Goal: Task Accomplishment & Management: Manage account settings

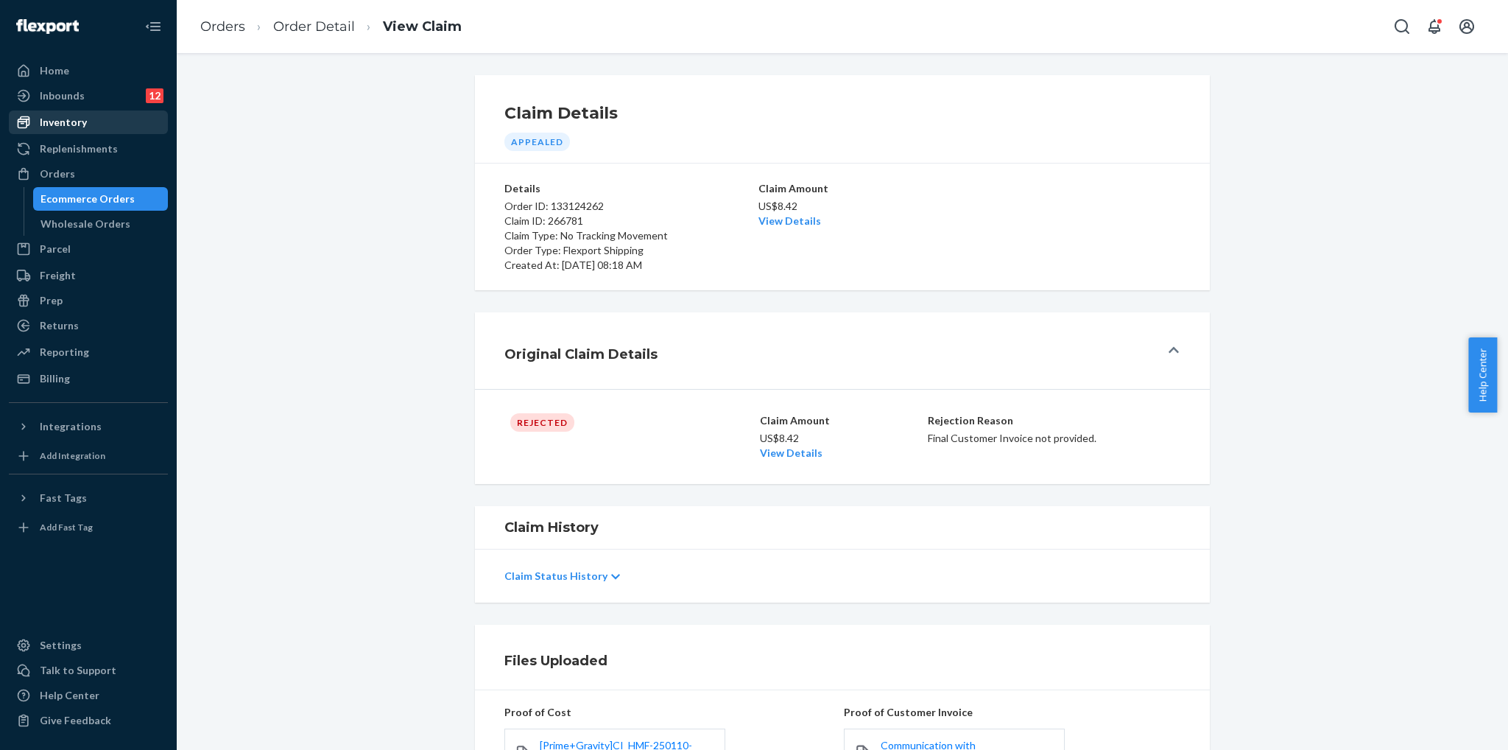
click at [43, 114] on div "Inventory" at bounding box center [88, 122] width 156 height 21
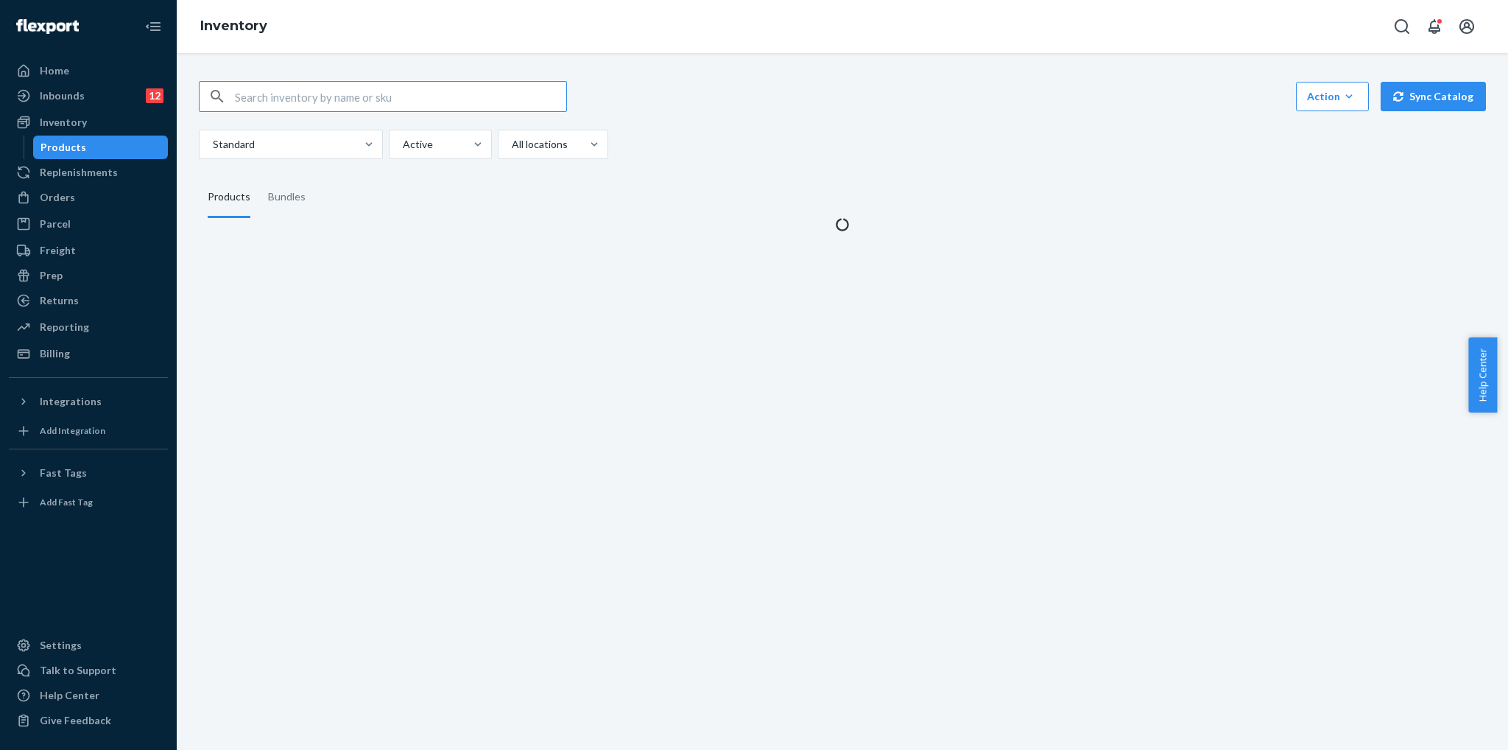
click at [403, 91] on input "text" at bounding box center [400, 96] width 331 height 29
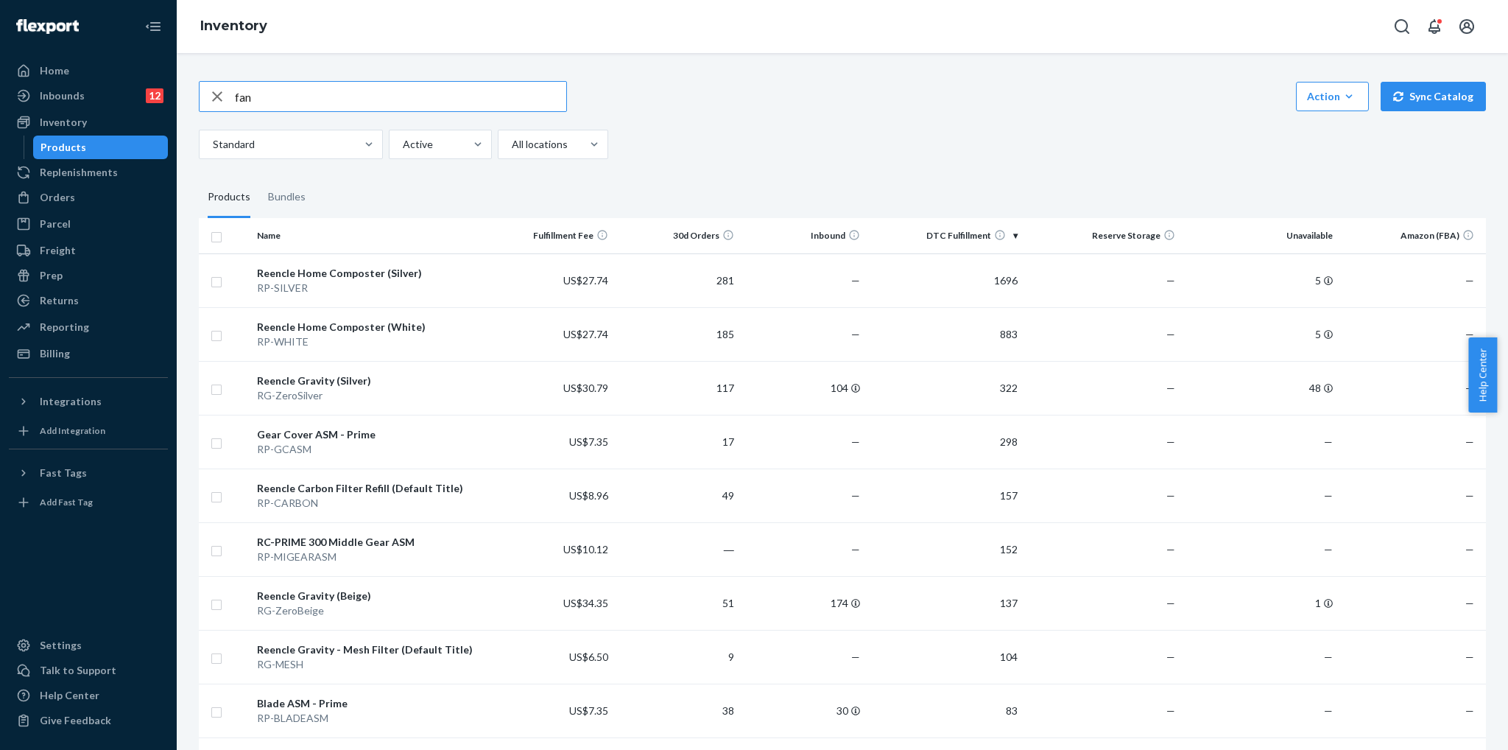
type input "fan"
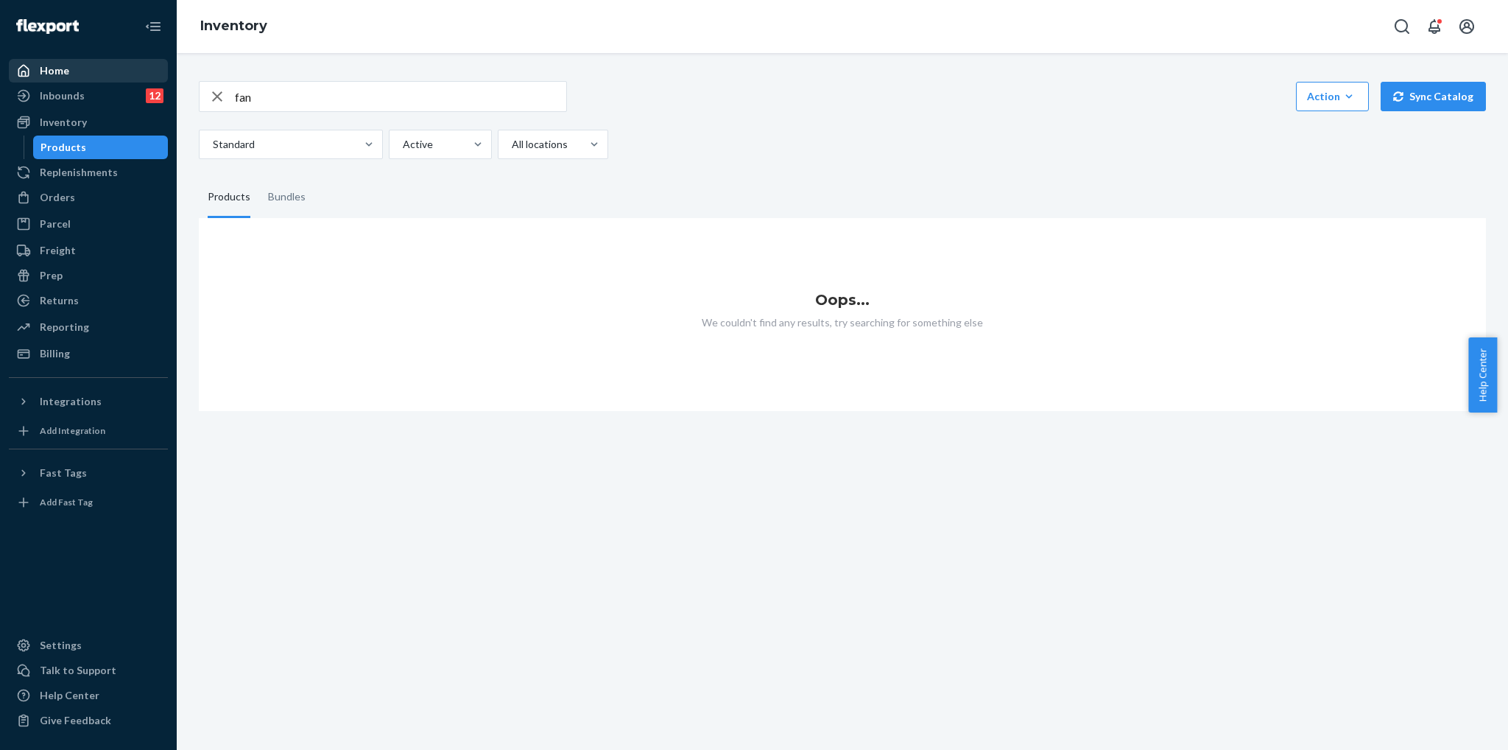
click at [99, 72] on div "Home" at bounding box center [88, 70] width 156 height 21
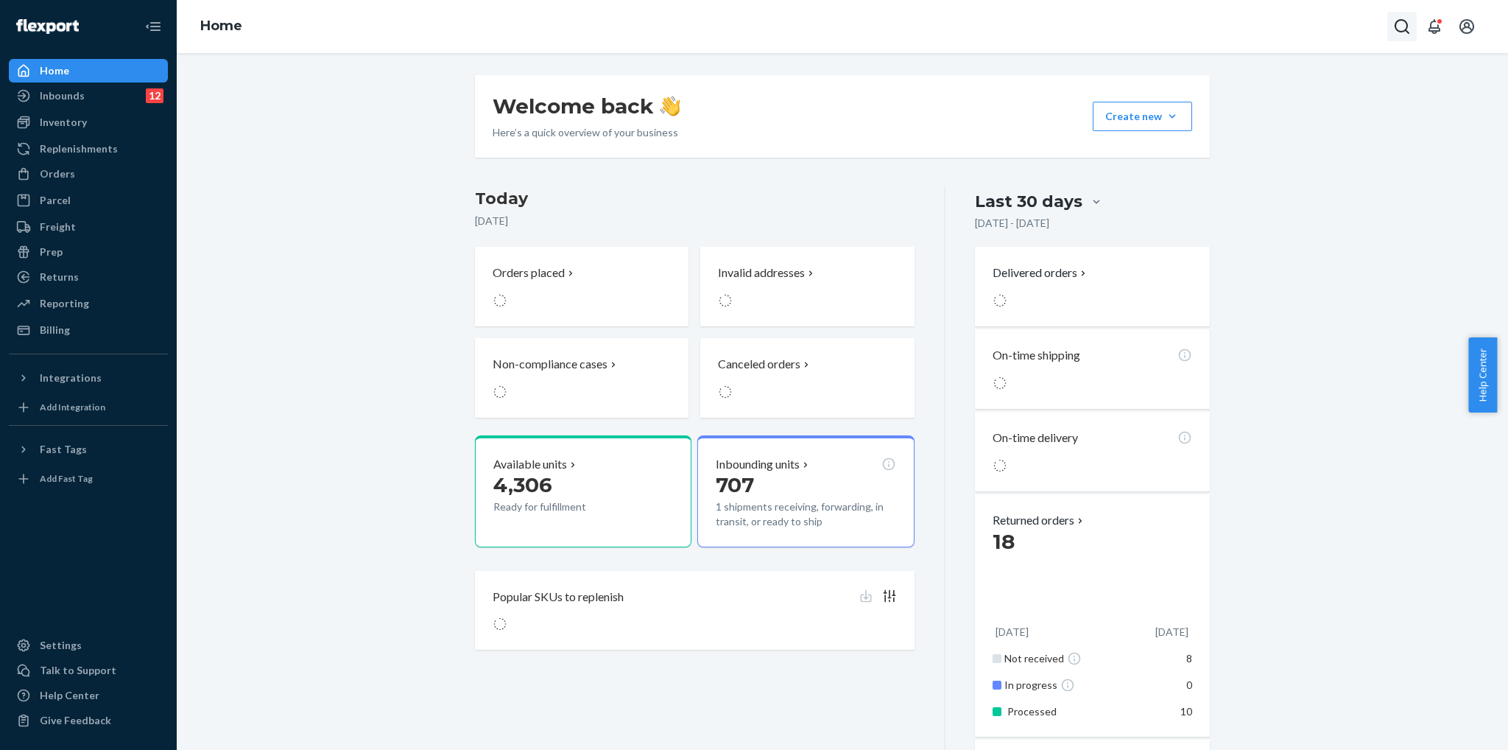
click at [1393, 27] on icon "Open Search Box" at bounding box center [1402, 27] width 18 height 18
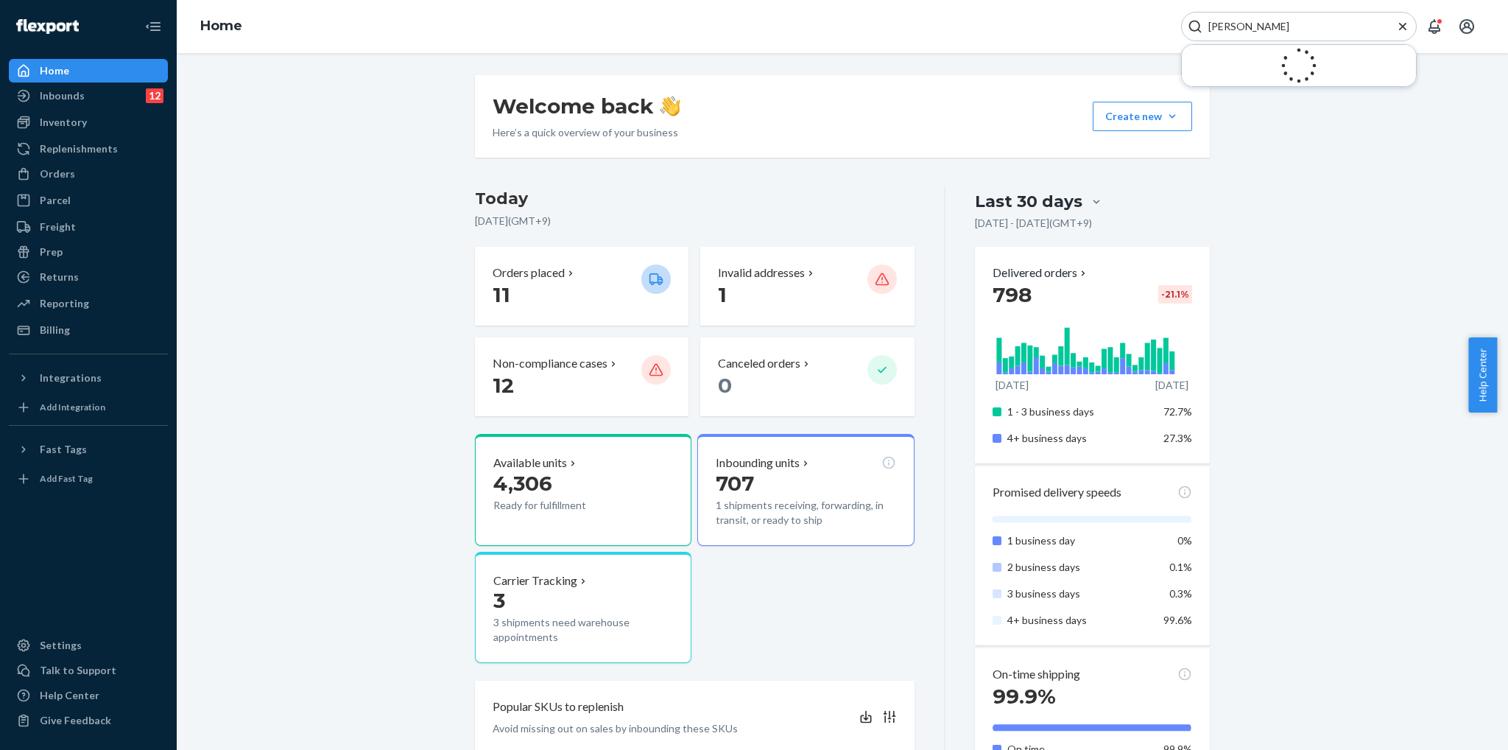
type input "[PERSON_NAME]"
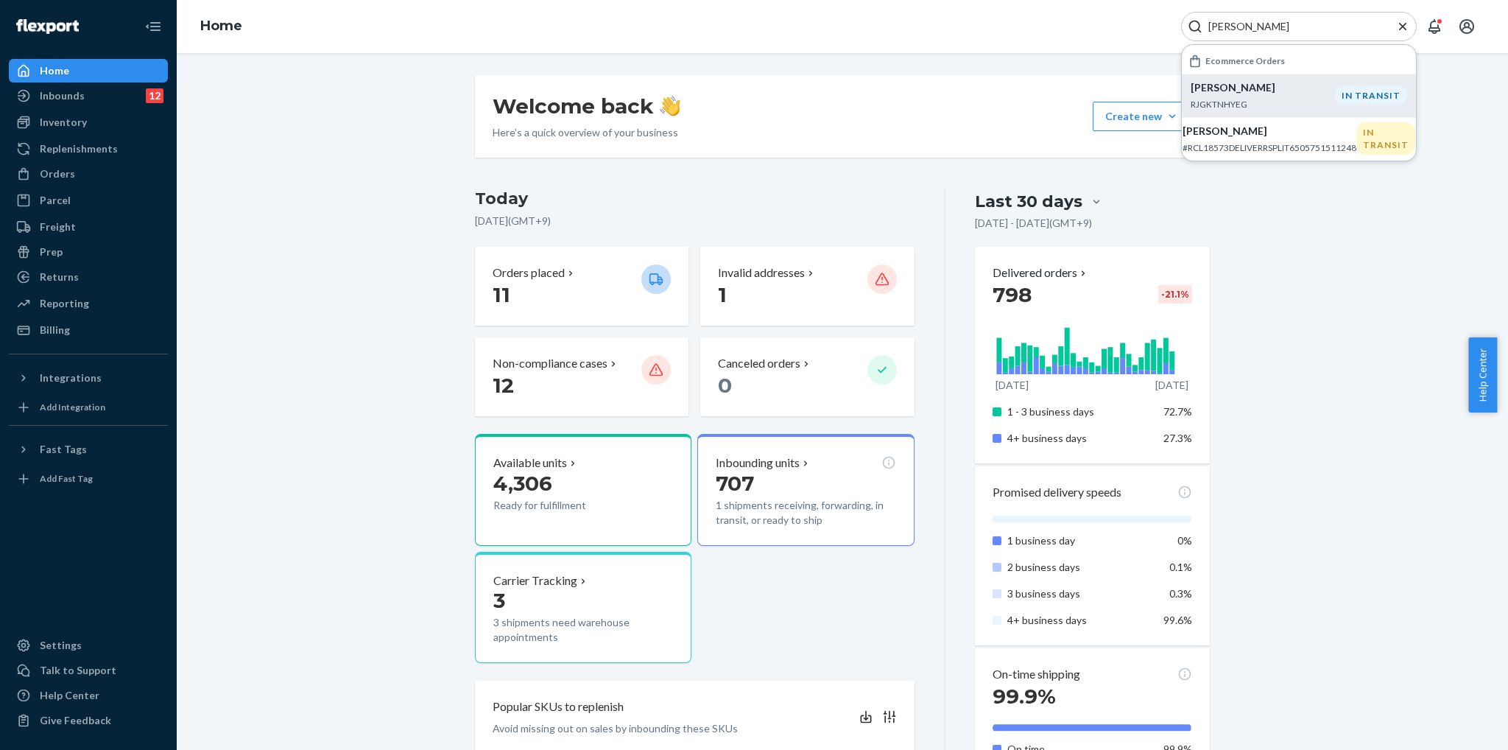
click at [1314, 89] on p "[PERSON_NAME]" at bounding box center [1263, 87] width 144 height 15
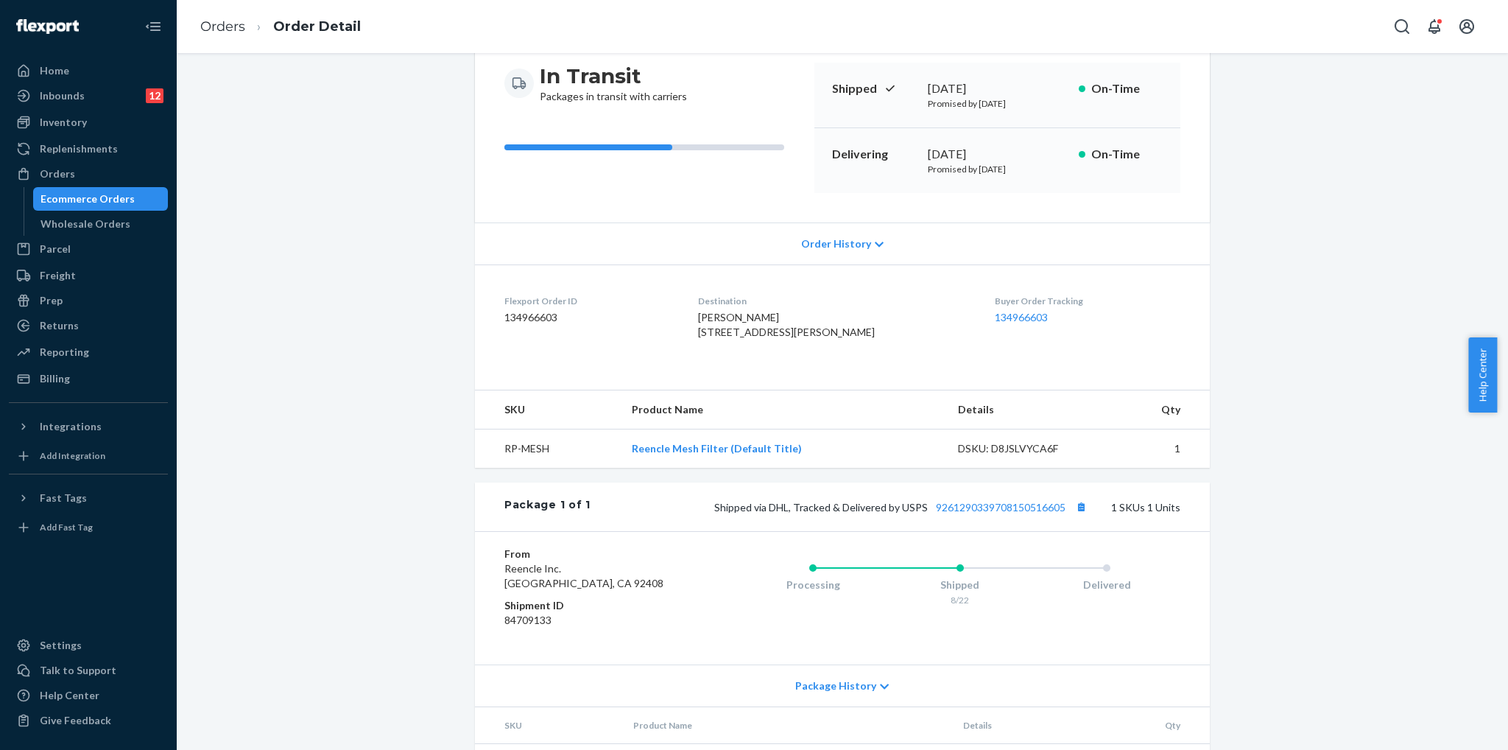
scroll to position [74, 0]
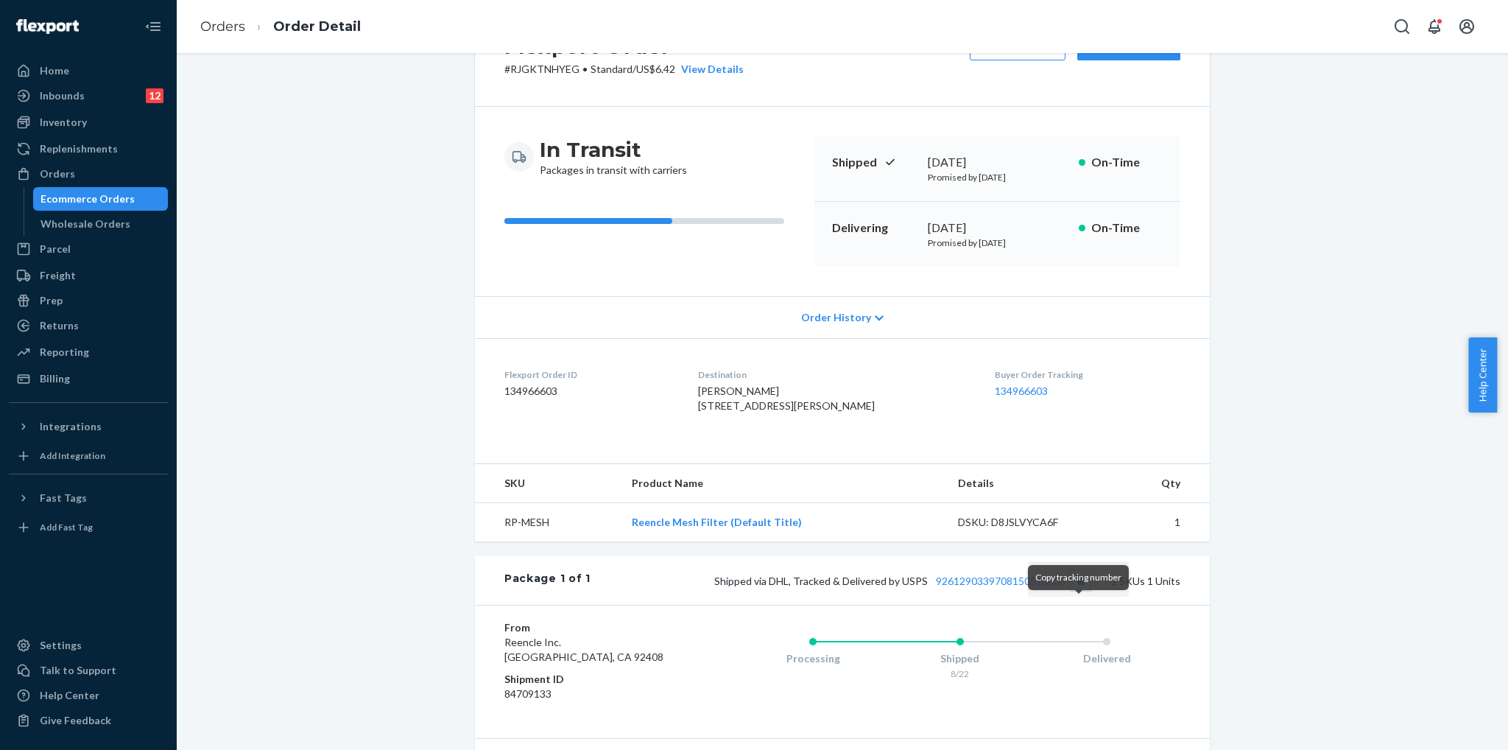
click at [1082, 590] on button "Copy tracking number" at bounding box center [1080, 580] width 19 height 19
drag, startPoint x: 786, startPoint y: 610, endPoint x: 769, endPoint y: 611, distance: 17.0
click at [769, 587] on span "Shipped via DHL, Tracked & Delivered by USPS 9261290339708150516605" at bounding box center [902, 580] width 376 height 13
copy span "DHL"
click at [1261, 398] on div "Flexport Order # RJGKTNHYEG • Standard / US$6.42 View Details Create Return Dup…" at bounding box center [842, 437] width 1309 height 872
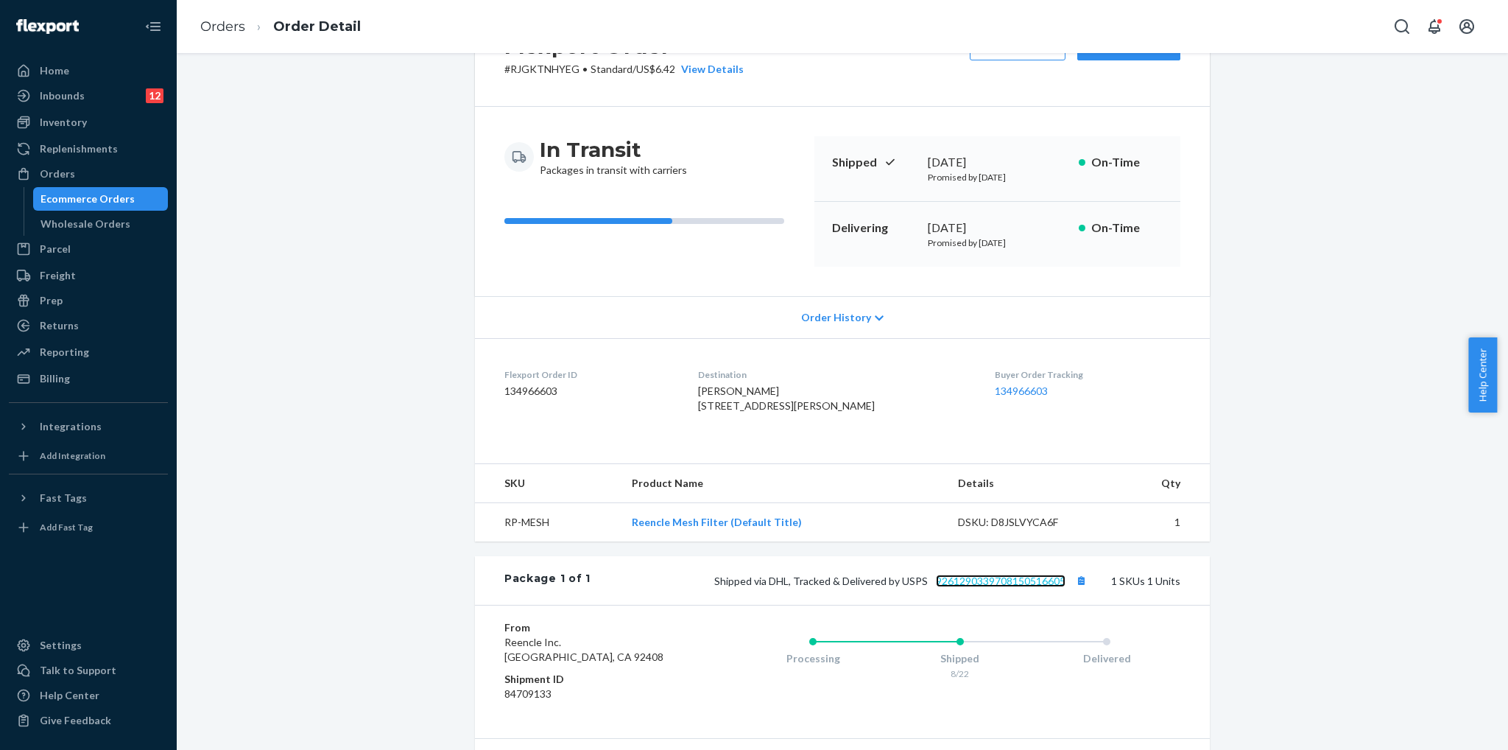
click at [990, 587] on link "9261290339708150516605" at bounding box center [1001, 580] width 130 height 13
click at [1402, 21] on icon "Open Search Box" at bounding box center [1402, 27] width 18 height 18
click at [1289, 30] on input "[PERSON_NAME]" at bounding box center [1293, 26] width 181 height 15
drag, startPoint x: 1294, startPoint y: 24, endPoint x: 1043, endPoint y: 5, distance: 251.1
click at [1043, 5] on div "Orders Order Detail [PERSON_NAME] No results found for [PERSON_NAME]" at bounding box center [842, 26] width 1331 height 53
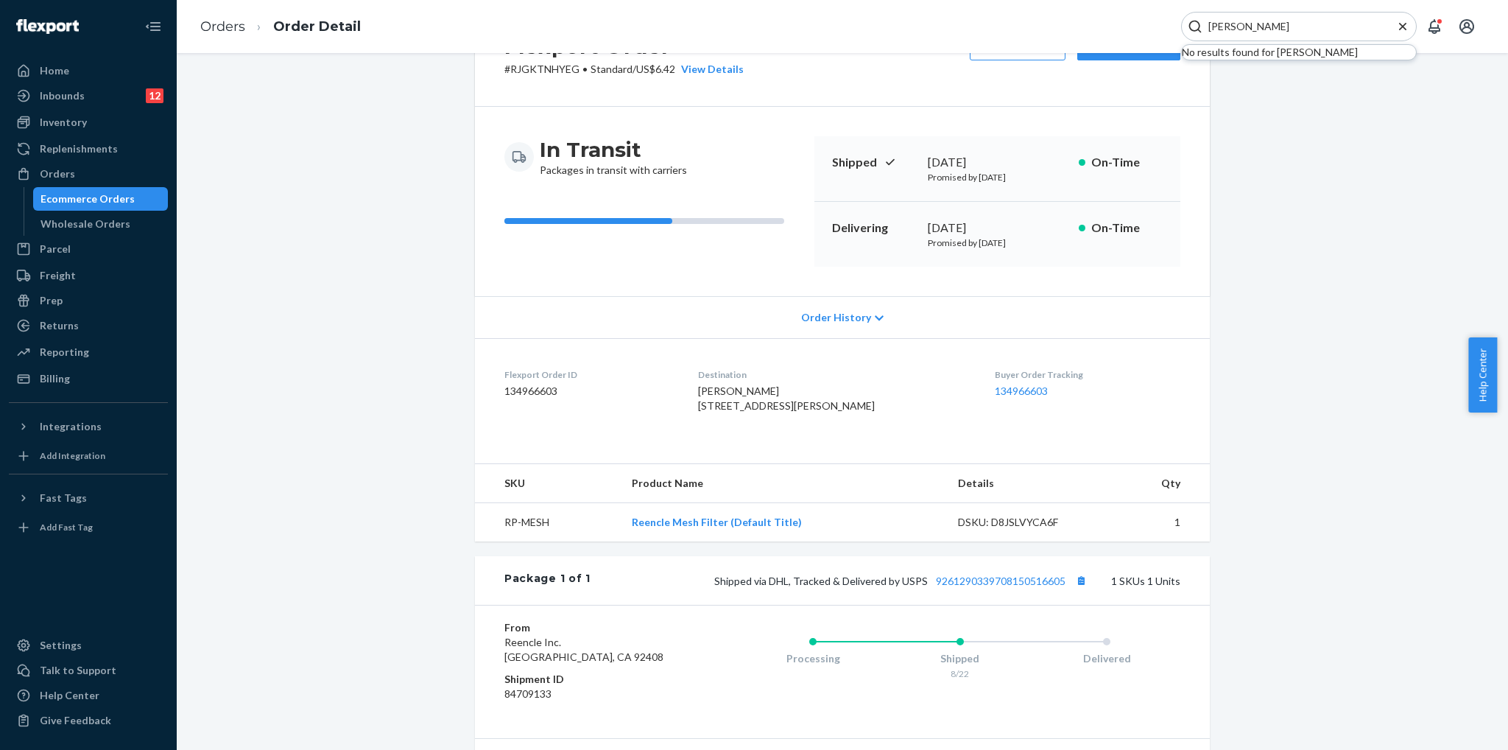
paste input "111-9661939-5727410"
drag, startPoint x: 1359, startPoint y: 29, endPoint x: 894, endPoint y: 9, distance: 465.9
click at [895, 10] on div "Orders Order Detail 111-9661939-5727410 No results found for 111-9661939-5727410" at bounding box center [842, 26] width 1331 height 53
paste input "Kopano Majara"
click at [1290, 22] on input "Kopano Majara" at bounding box center [1293, 26] width 181 height 15
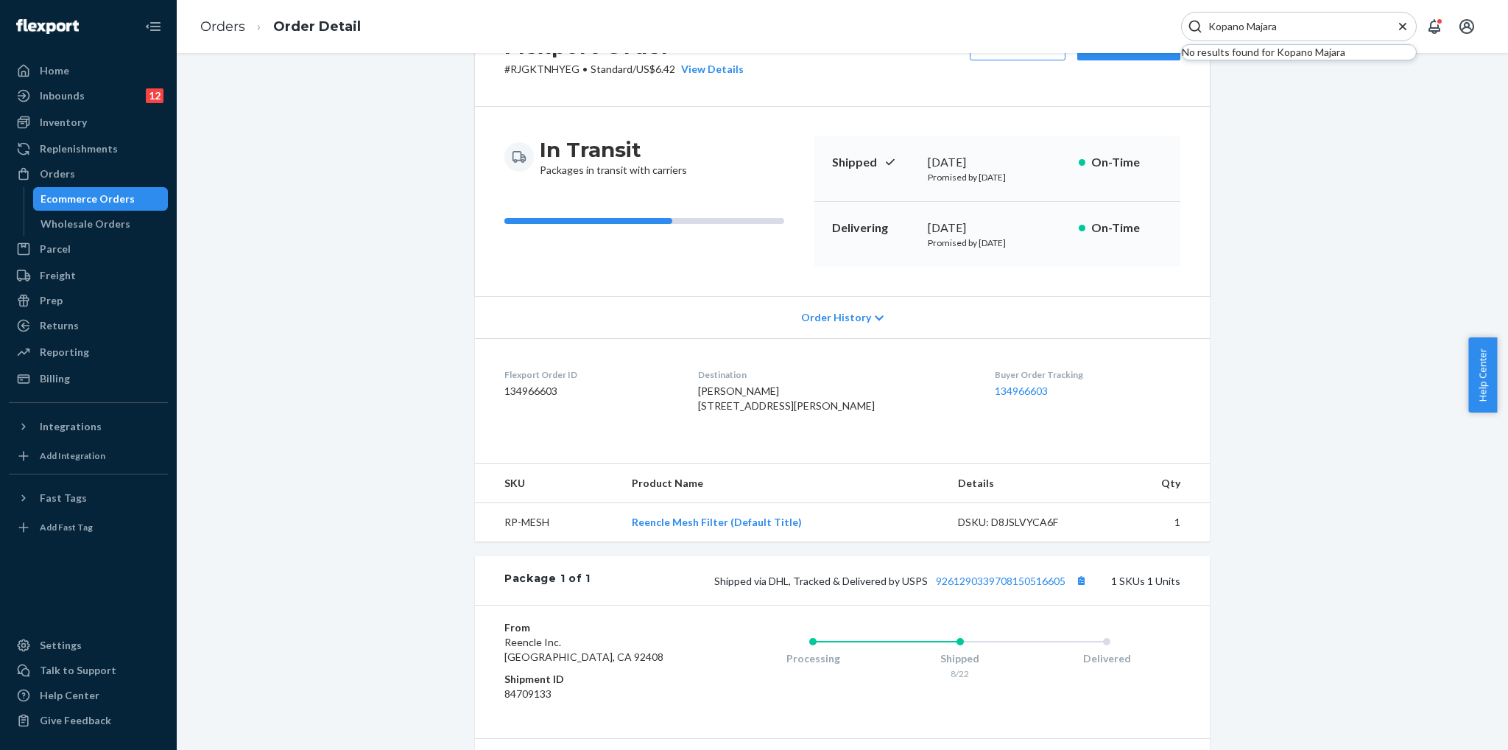
drag, startPoint x: 1233, startPoint y: 25, endPoint x: 987, endPoint y: -11, distance: 248.6
click at [987, 0] on html "Home Inbounds 12 Shipping Plans Problems 12 Inventory Products Replenishments O…" at bounding box center [754, 375] width 1508 height 750
paste input "[PERSON_NAME]"
type input "[PERSON_NAME]"
click at [1254, 92] on p "[PERSON_NAME]" at bounding box center [1265, 87] width 174 height 15
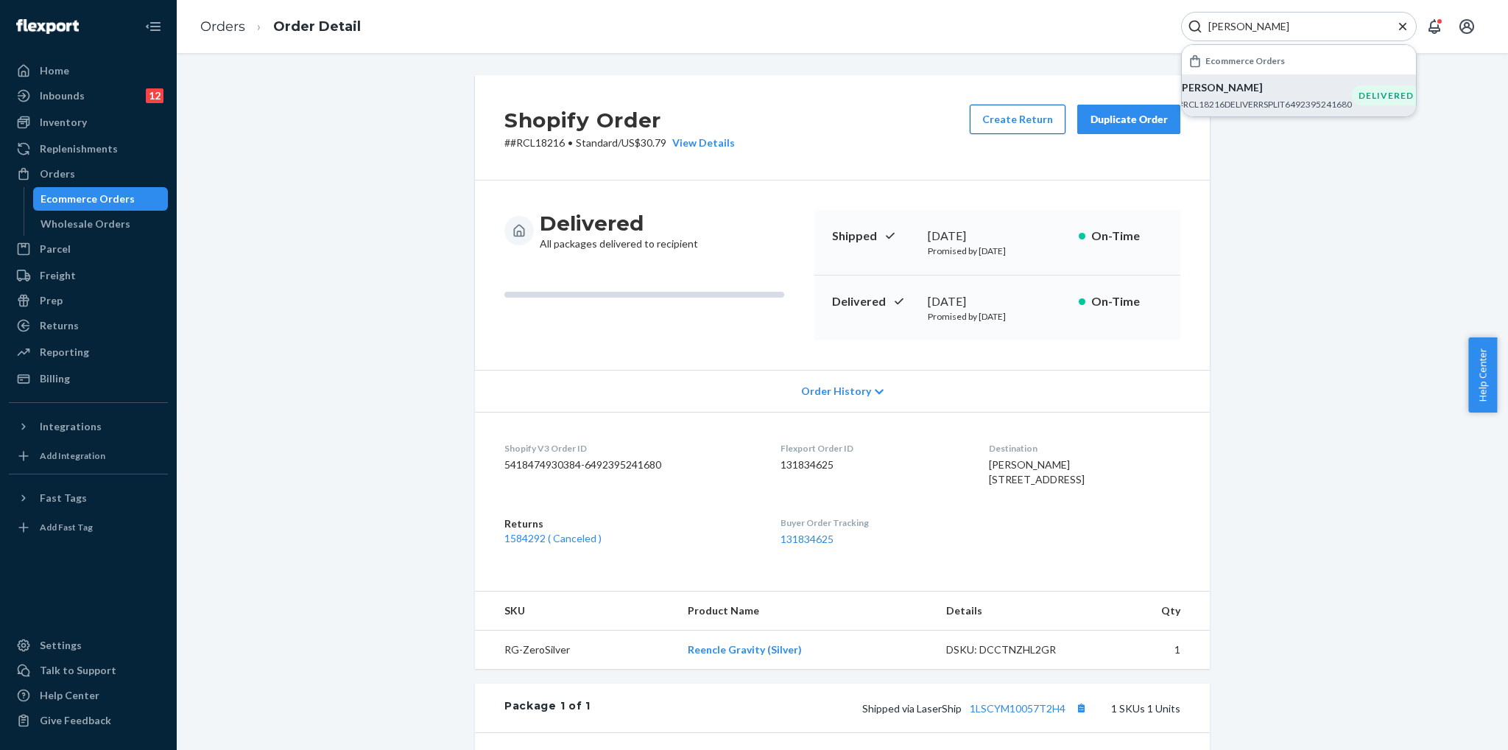
click at [1012, 127] on button "Create Return" at bounding box center [1018, 119] width 96 height 29
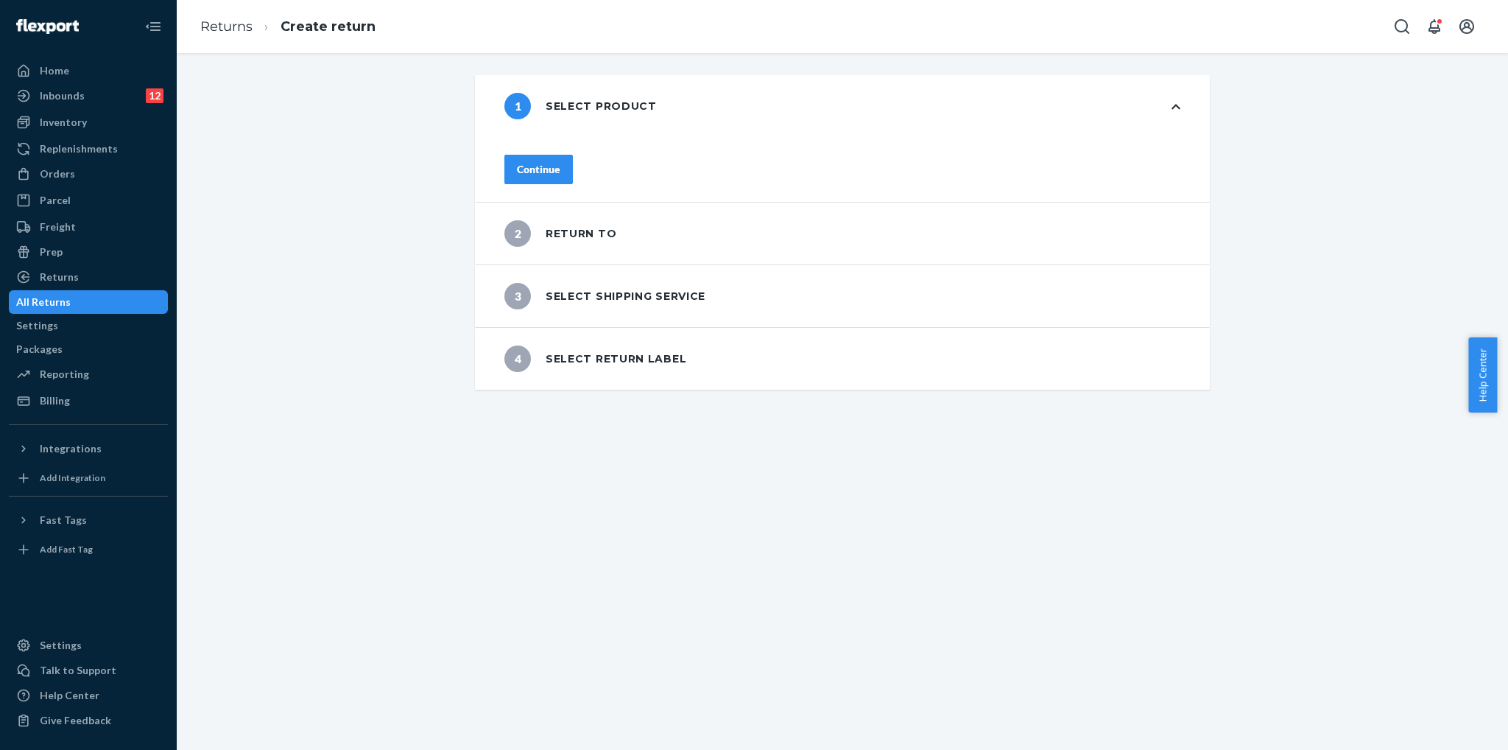
click at [560, 166] on div "Continue" at bounding box center [538, 169] width 43 height 15
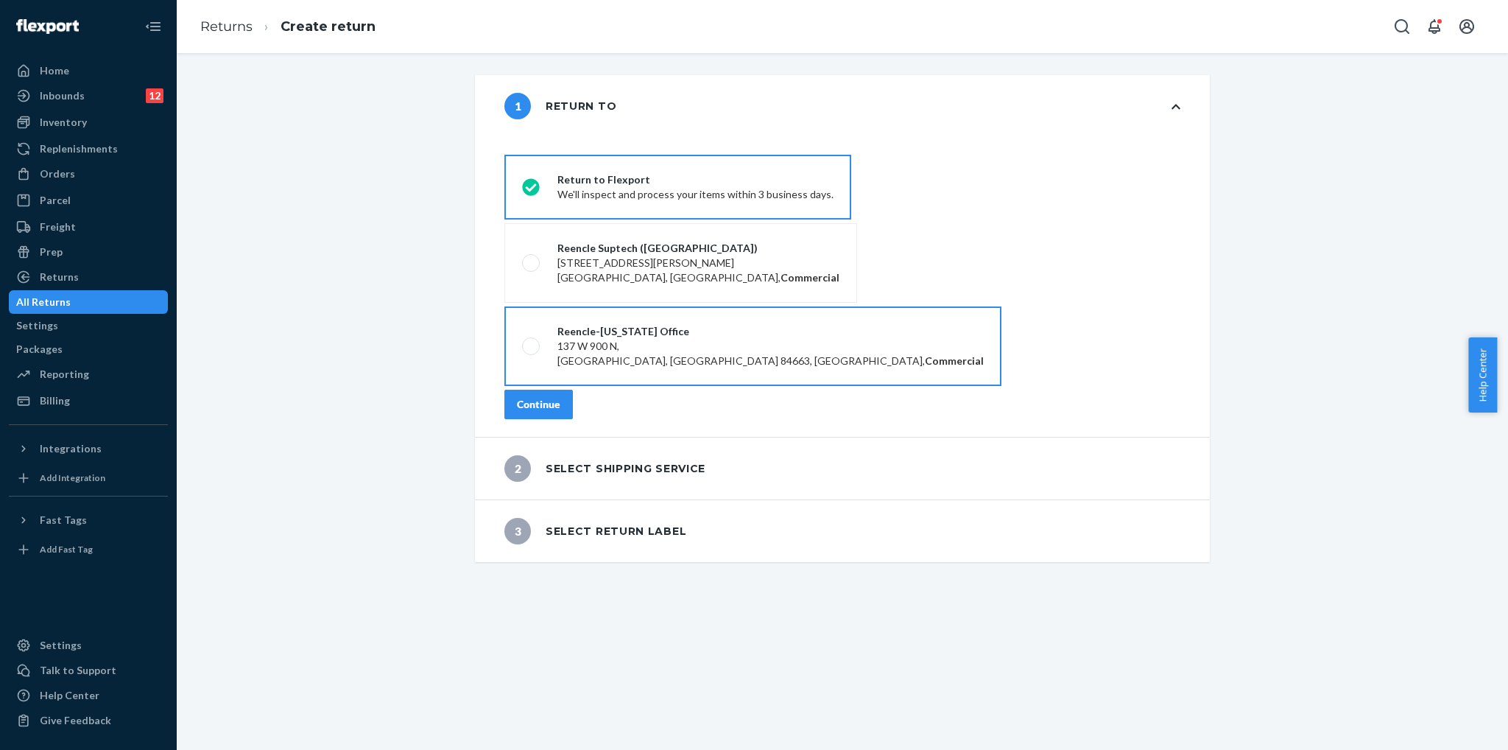
click at [601, 339] on div "137 W 900 N," at bounding box center [770, 346] width 426 height 15
click at [532, 342] on input "Reencle-[US_STATE] Office [STREET_ADDRESS], Commercial" at bounding box center [527, 347] width 10 height 10
radio input "true"
click at [560, 397] on div "Continue" at bounding box center [538, 404] width 43 height 15
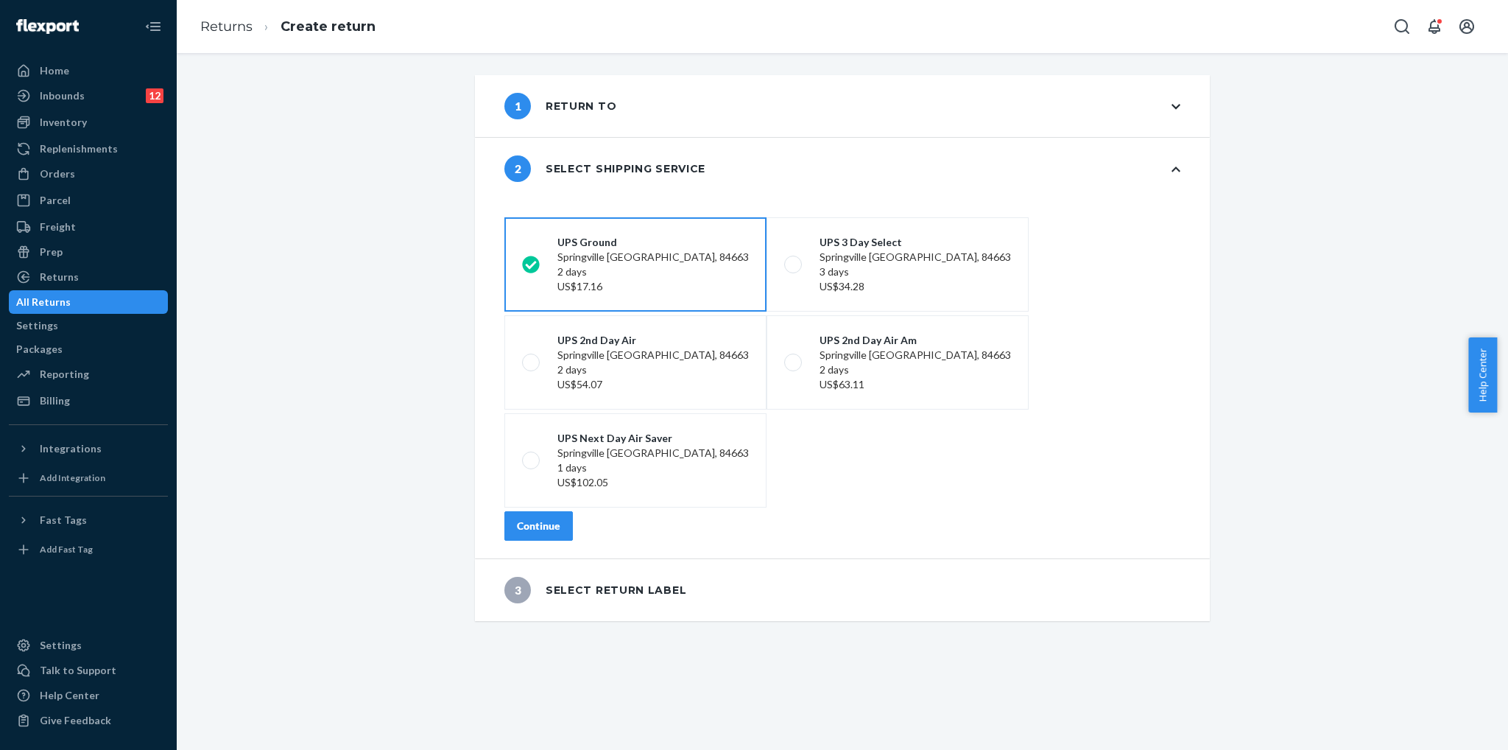
click at [560, 518] on div "Continue" at bounding box center [538, 525] width 43 height 15
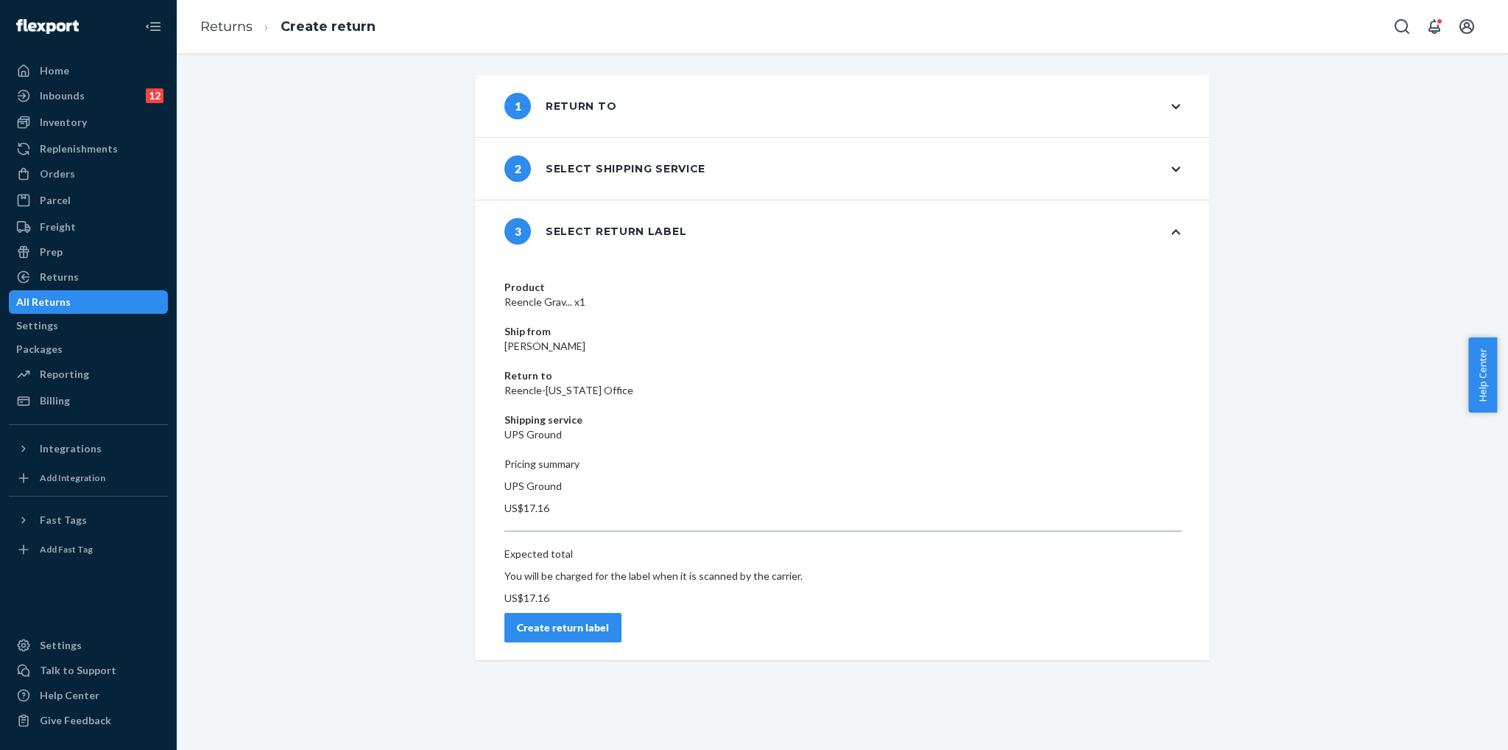
click at [622, 613] on button "Create return label" at bounding box center [562, 627] width 117 height 29
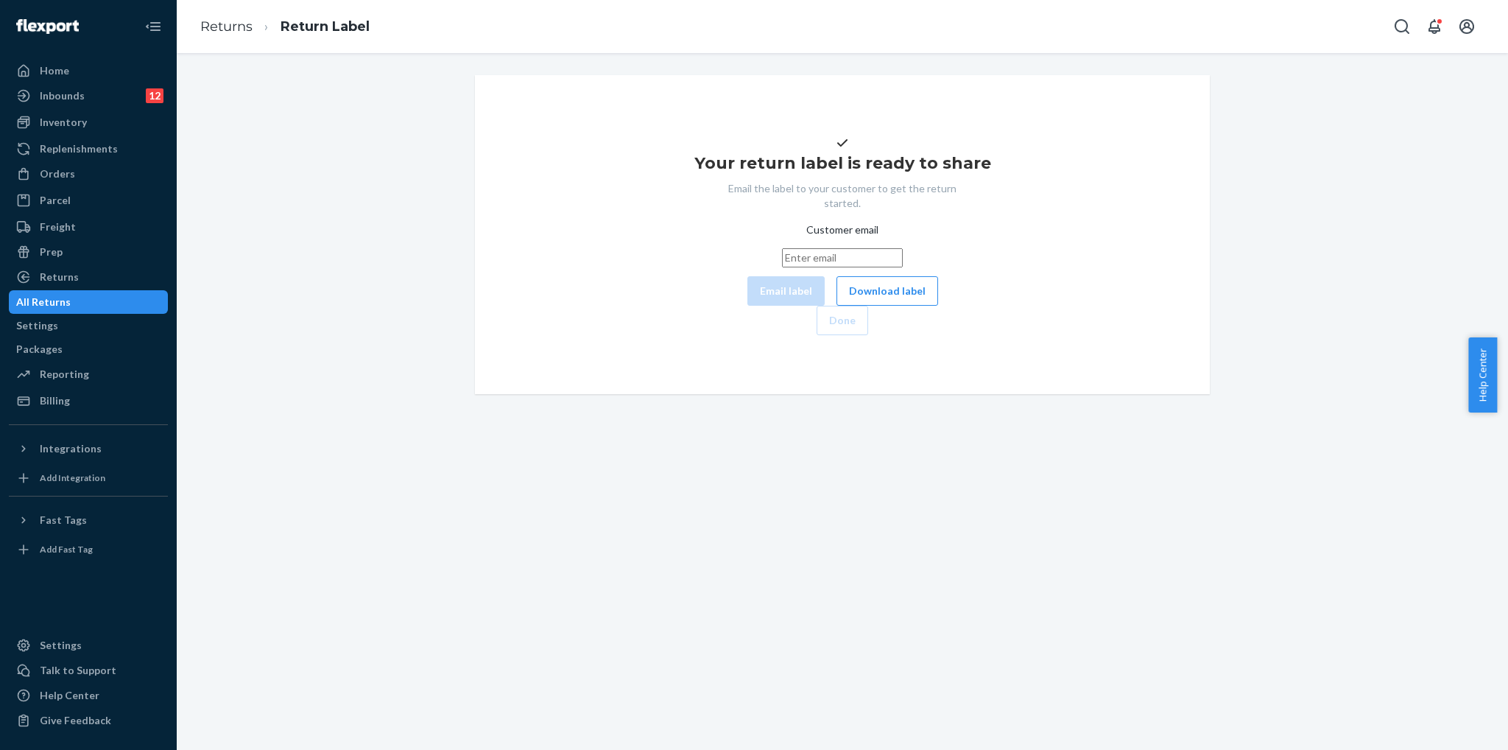
click at [884, 267] on input "Customer email" at bounding box center [842, 257] width 121 height 19
paste input "[EMAIL_ADDRESS][DOMAIN_NAME]"
type input "[EMAIL_ADDRESS][DOMAIN_NAME]"
click at [747, 306] on button "Email label" at bounding box center [785, 290] width 77 height 29
click at [859, 335] on div "Your return label is ready to share Email the label to your customer to get the…" at bounding box center [842, 234] width 711 height 201
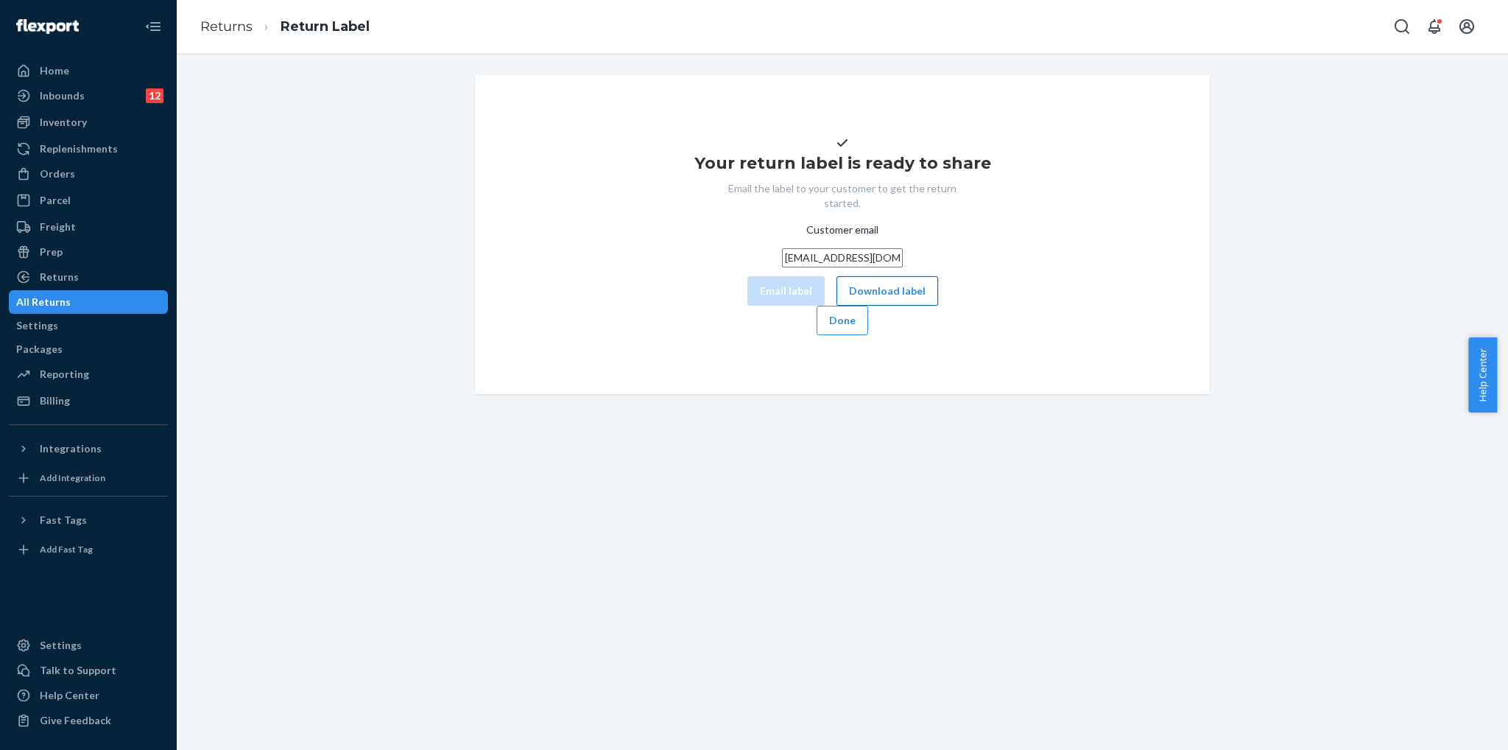
click at [845, 306] on button "Download label" at bounding box center [888, 290] width 102 height 29
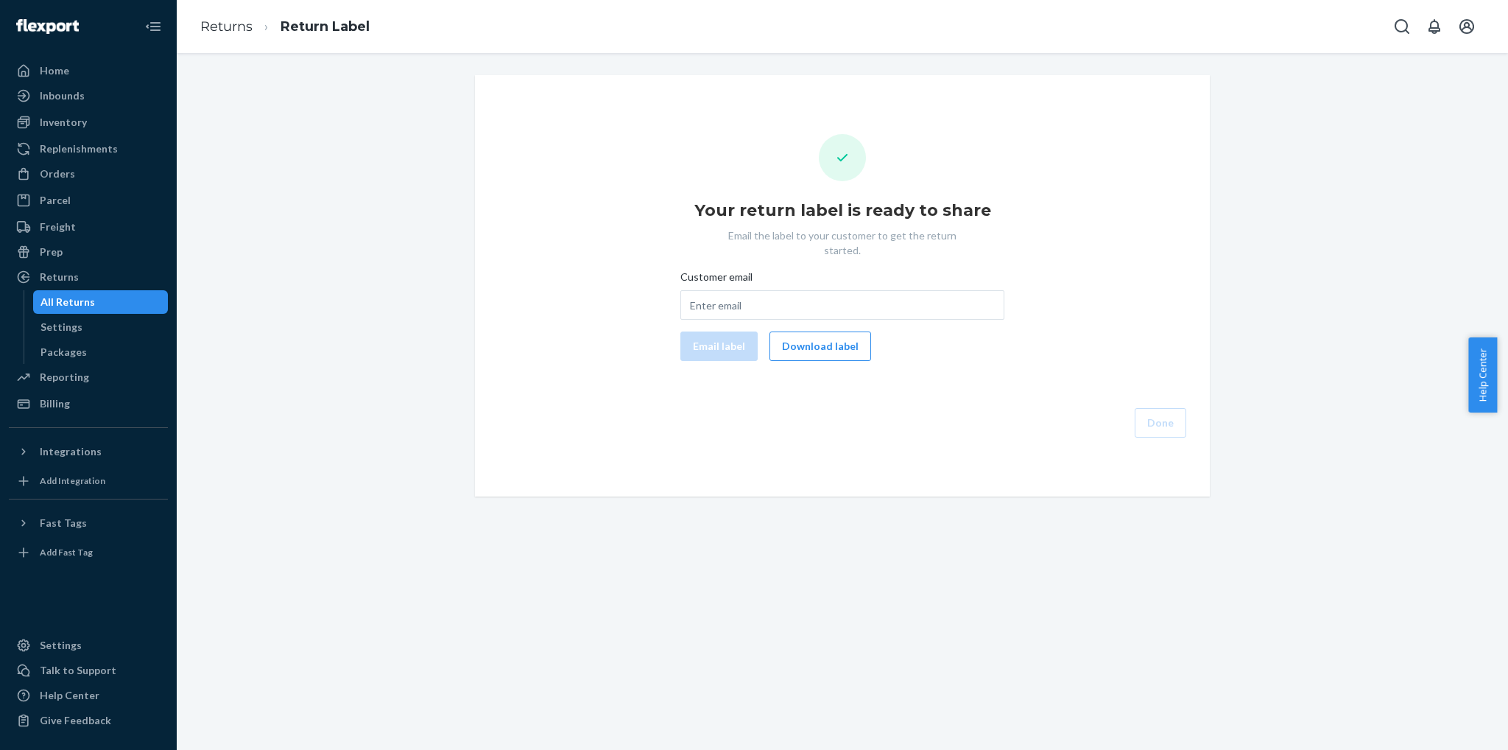
click at [1386, 27] on div "Returns Return Label" at bounding box center [842, 26] width 1331 height 53
click at [1393, 26] on icon "Open Search Box" at bounding box center [1402, 27] width 18 height 18
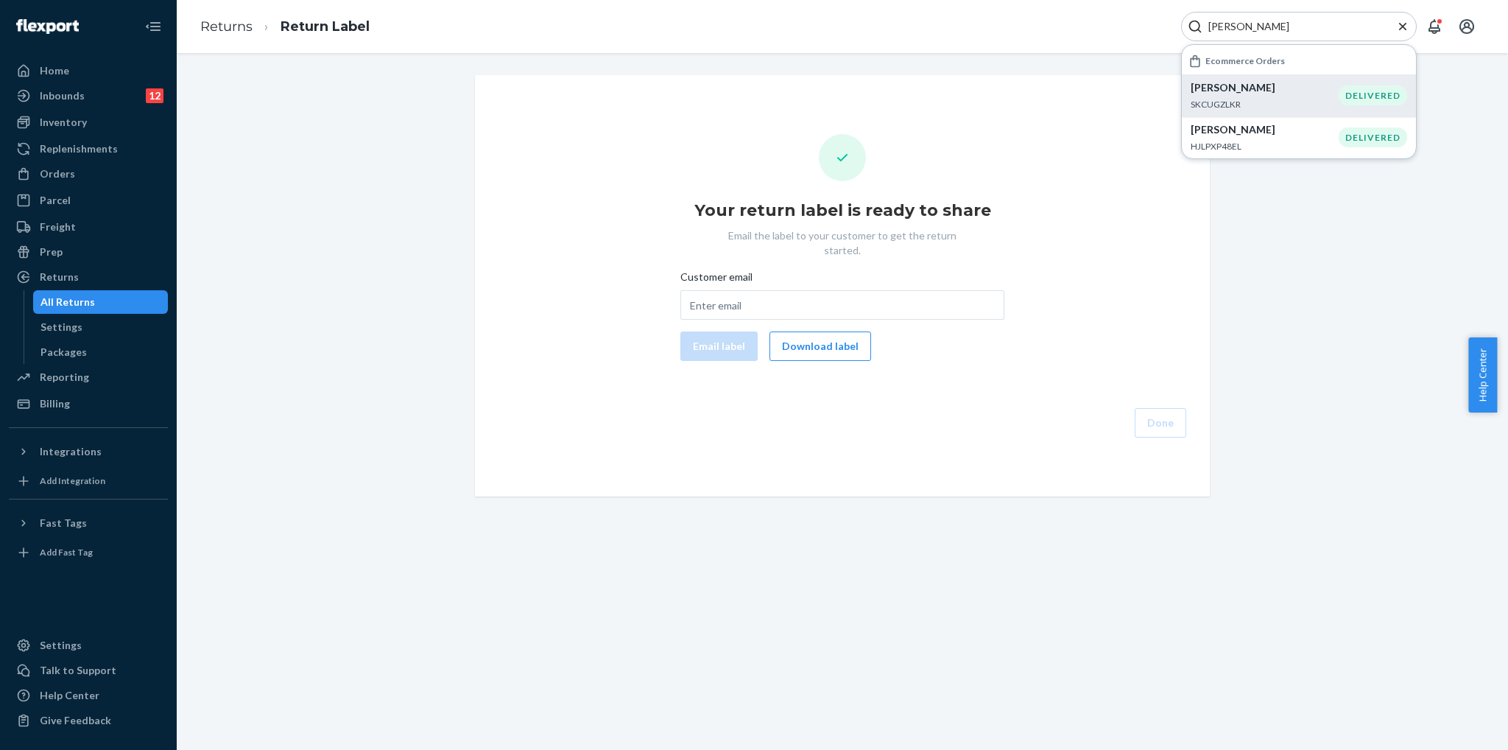
type input "Dmitry Erman"
click at [1316, 95] on div "Dmitry Erman SKCUGZLKR" at bounding box center [1265, 95] width 148 height 30
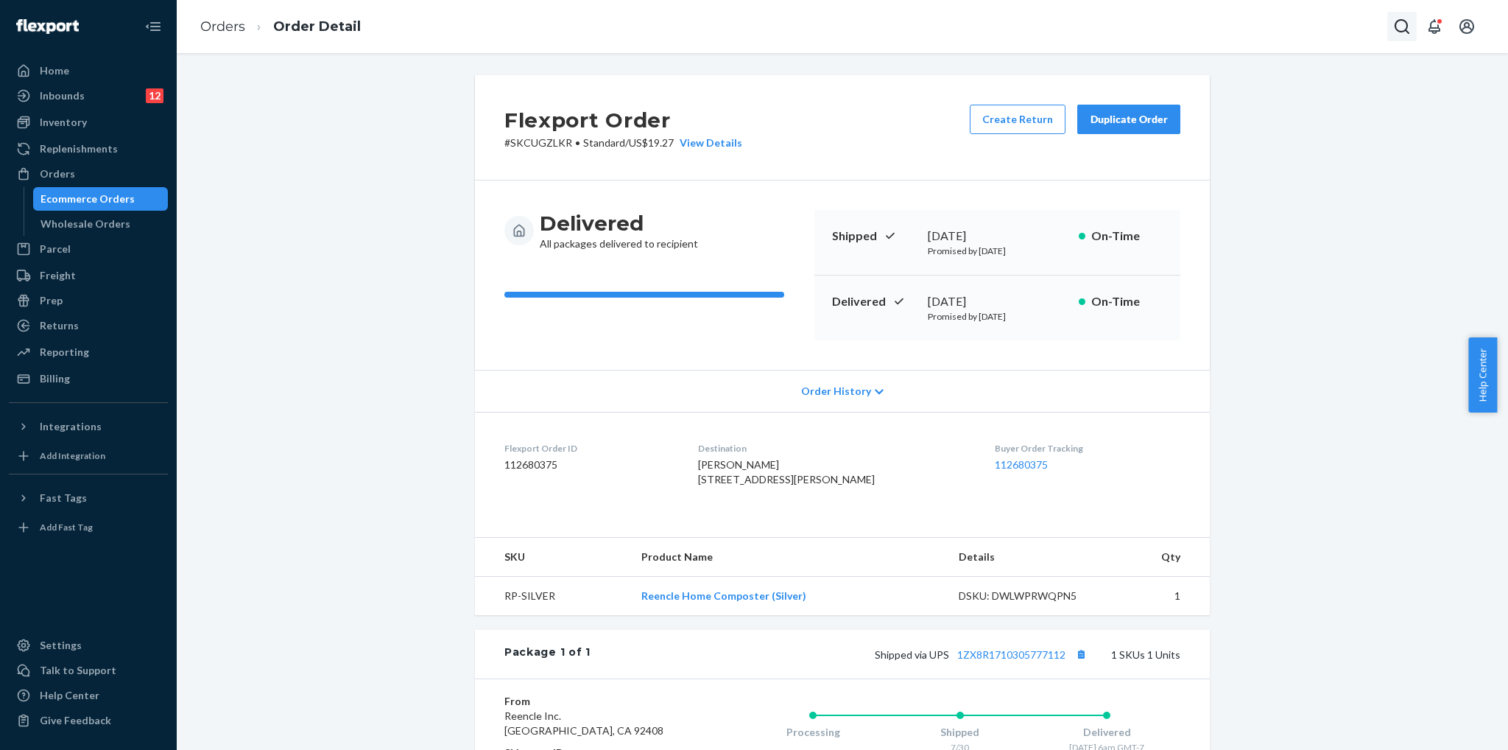
click at [1393, 24] on icon "Open Search Box" at bounding box center [1402, 27] width 18 height 18
click at [1343, 31] on input "Search Input" at bounding box center [1293, 26] width 181 height 15
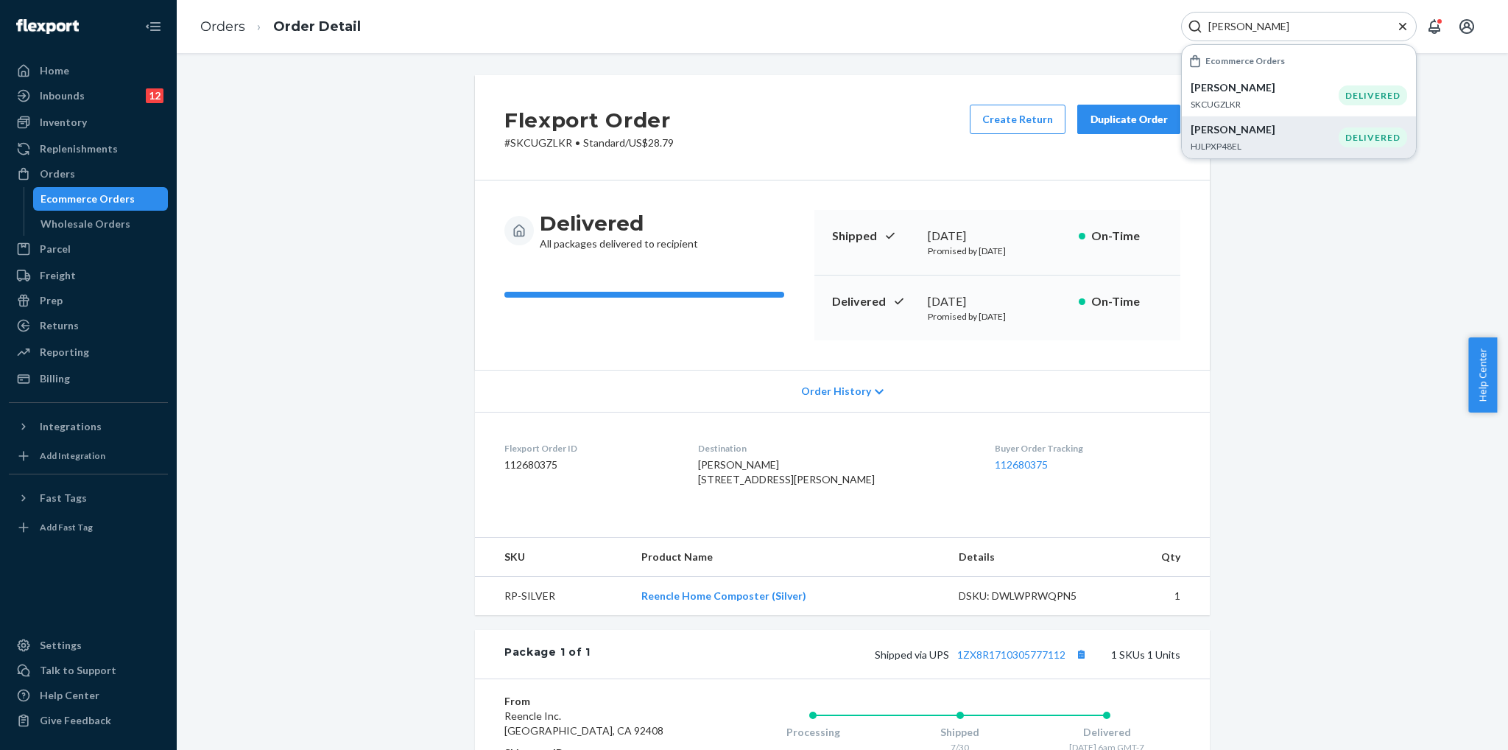
type input "Dmitry Erman"
click at [1257, 126] on p "Dmitry Erman" at bounding box center [1265, 129] width 148 height 15
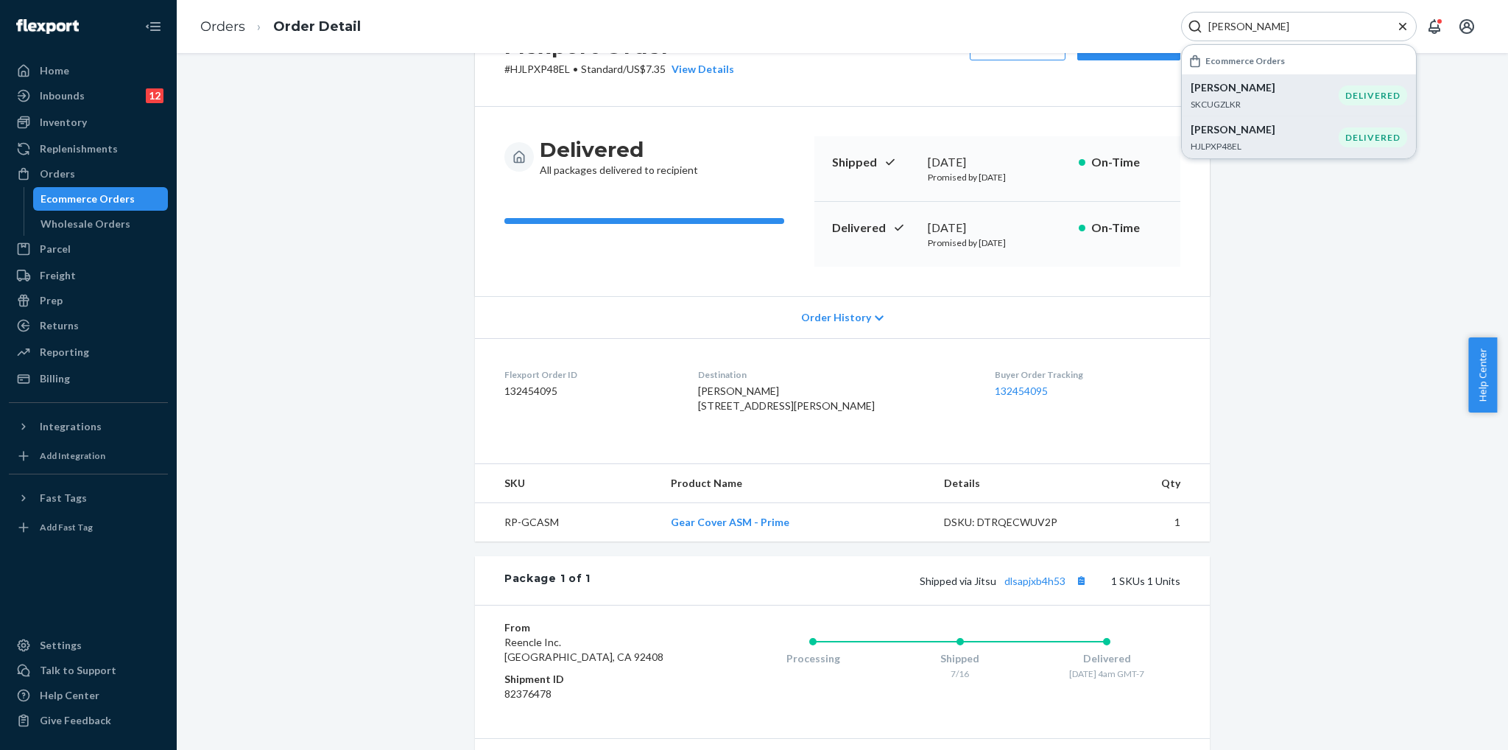
click at [1267, 100] on p "SKCUGZLKR" at bounding box center [1265, 104] width 148 height 13
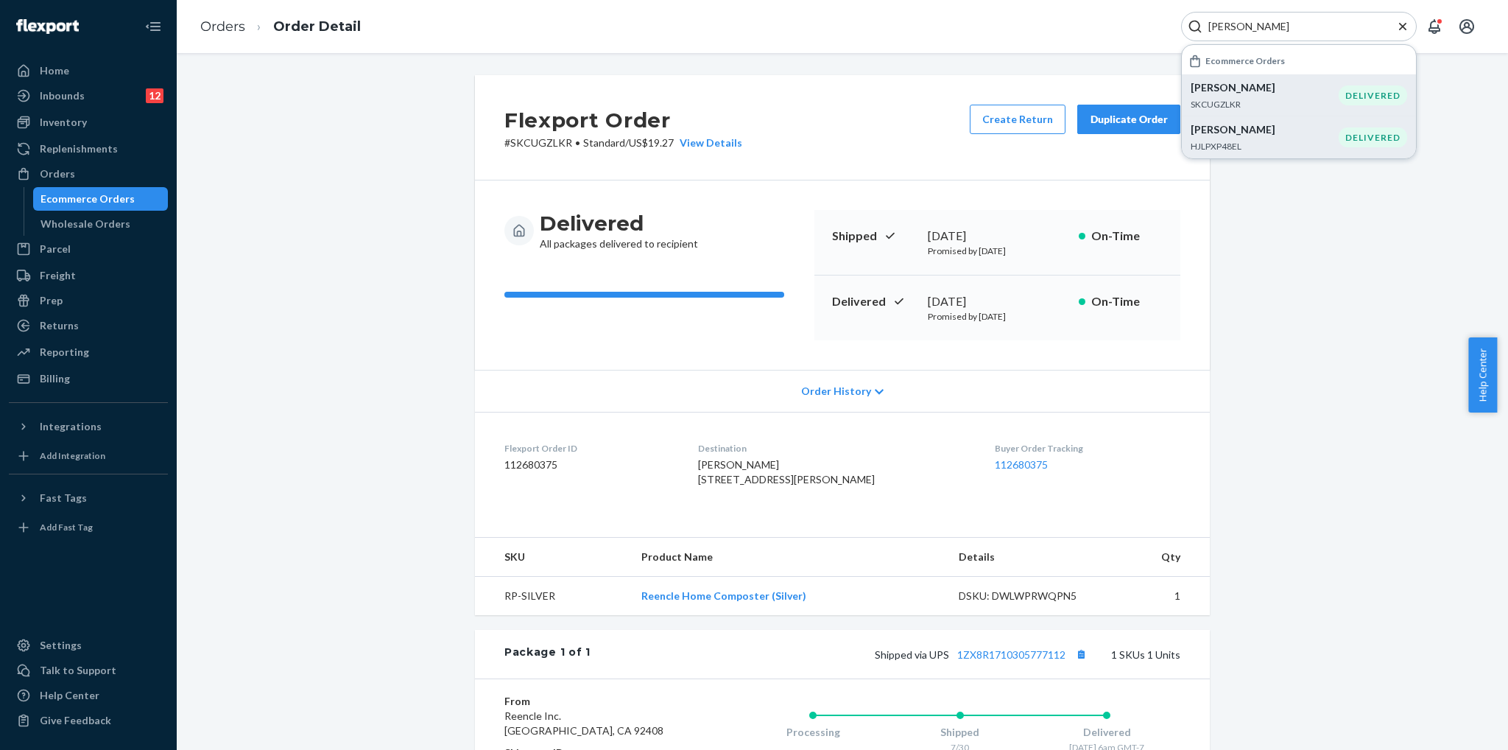
click at [1279, 291] on div "Flexport Order # SKCUGZLKR • Standard / US$19.27 View Details Create Return Dup…" at bounding box center [842, 490] width 1309 height 830
click at [1029, 124] on button "Create Return" at bounding box center [1018, 119] width 96 height 29
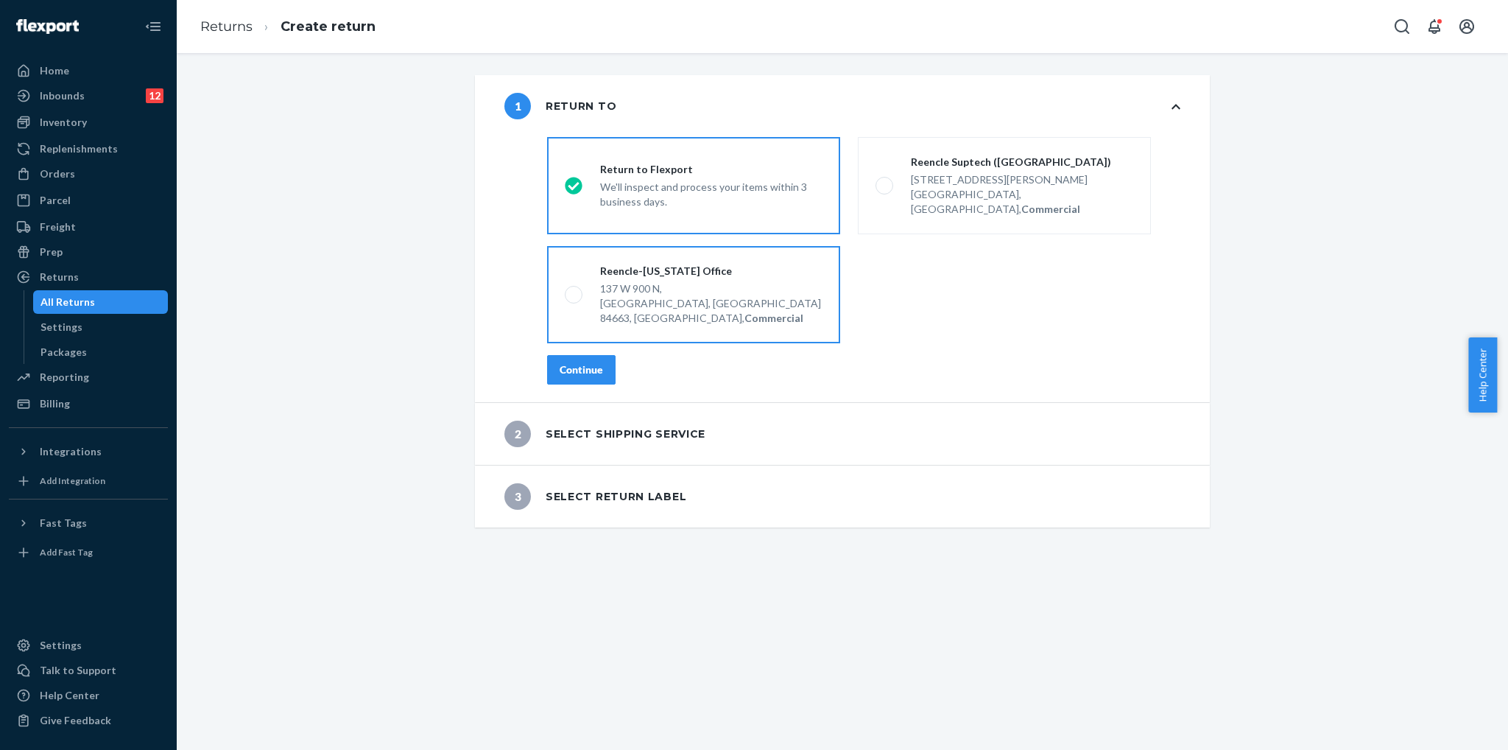
click at [624, 281] on div "137 W 900 N," at bounding box center [711, 288] width 222 height 15
click at [574, 290] on input "Reencle-[US_STATE] Office [STREET_ADDRESS], Commercial" at bounding box center [570, 295] width 10 height 10
radio input "true"
click at [596, 362] on div "Continue" at bounding box center [581, 369] width 43 height 15
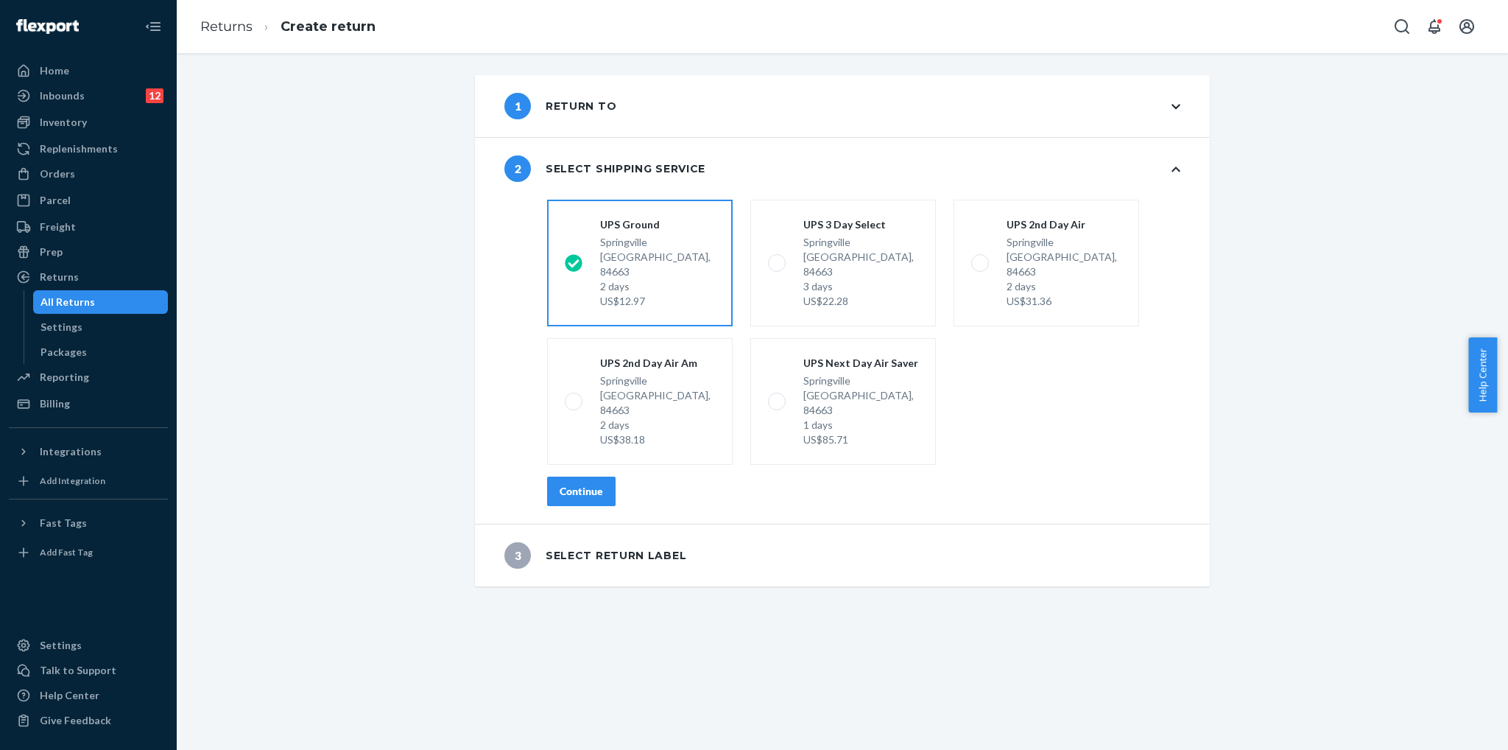
click at [580, 476] on button "Continue" at bounding box center [581, 490] width 68 height 29
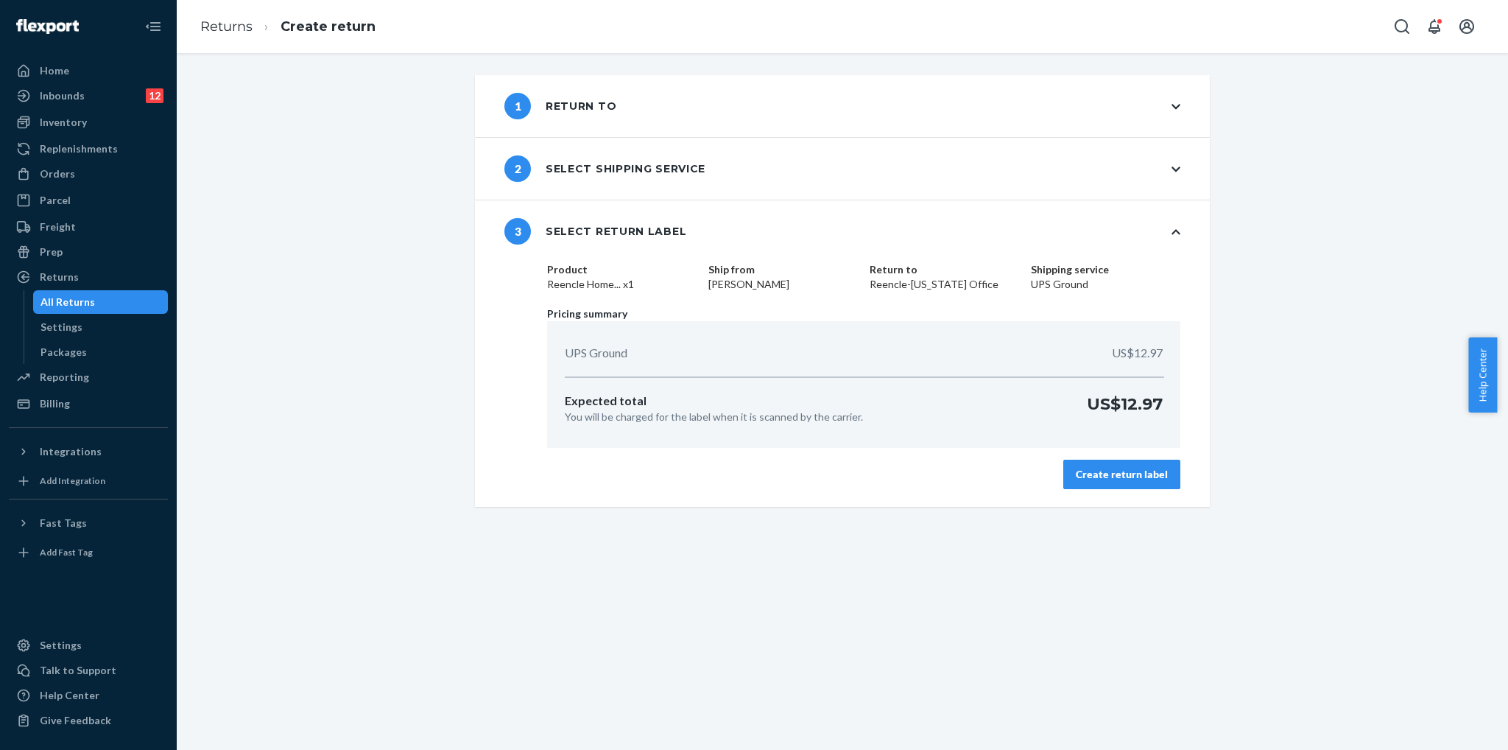
click at [1102, 475] on div "Create return label" at bounding box center [1122, 474] width 92 height 15
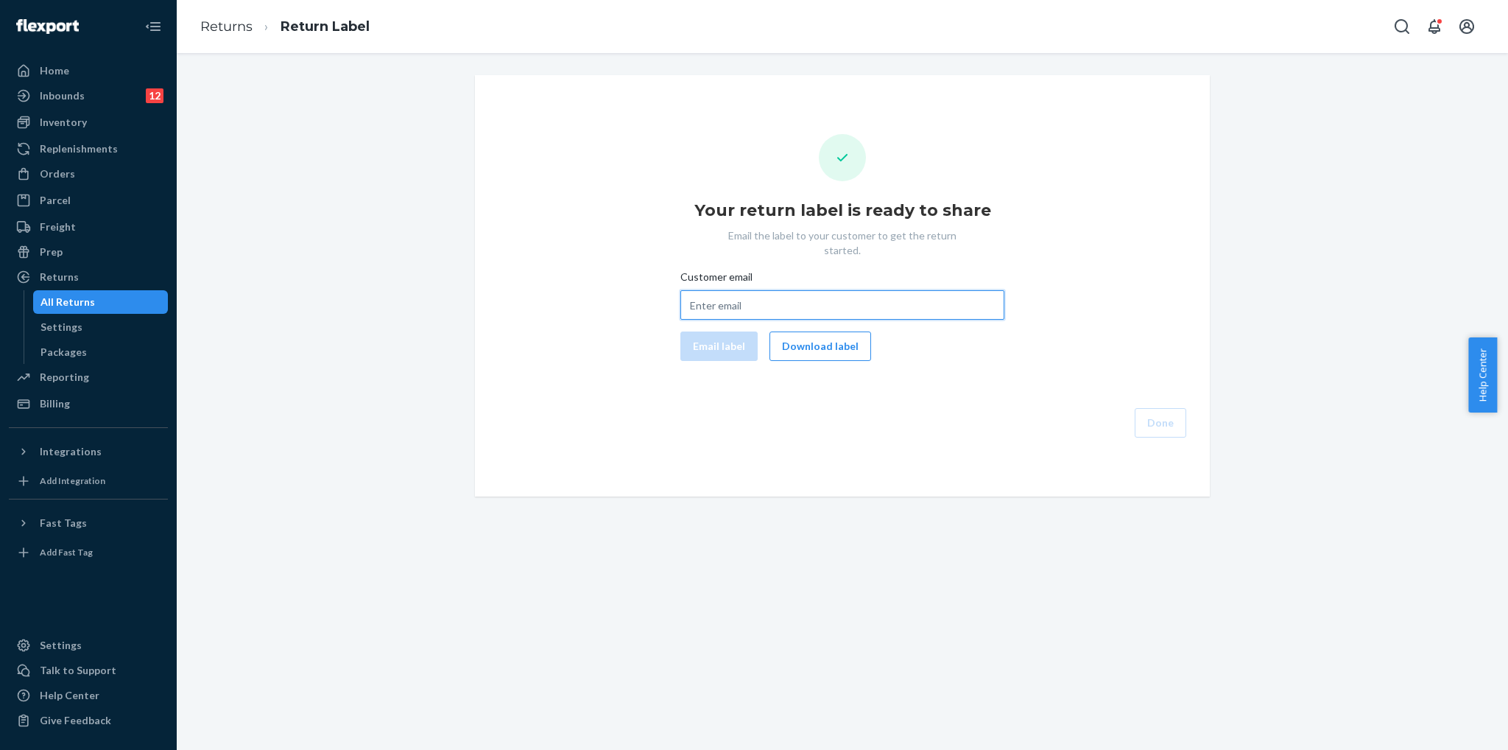
click at [904, 295] on input "Customer email" at bounding box center [842, 304] width 324 height 29
click at [797, 290] on input "Customer email" at bounding box center [842, 304] width 324 height 29
paste input "dmitry@kilbasa.com"
type input "dmitry@kilbasa.com"
click at [728, 339] on button "Email label" at bounding box center [718, 345] width 77 height 29
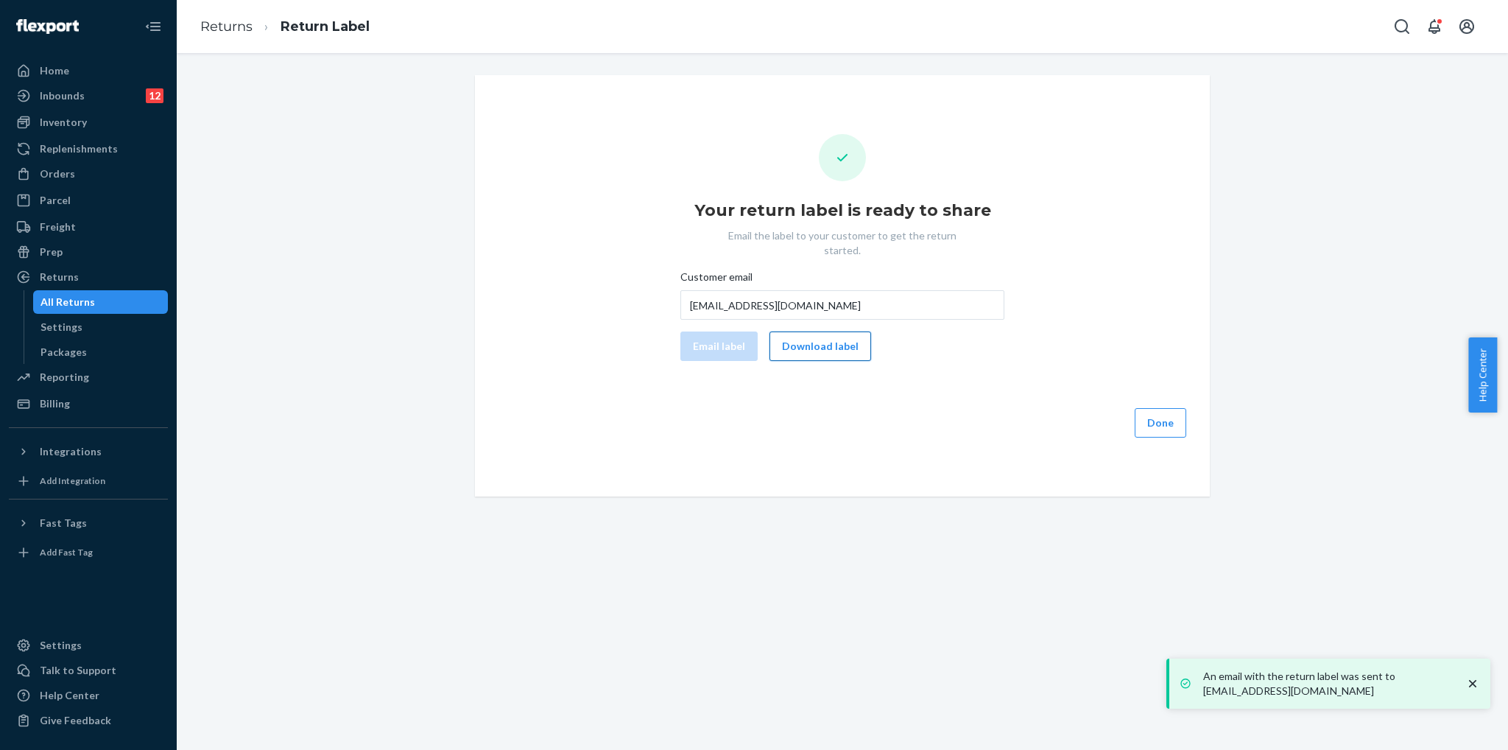
click at [818, 337] on button "Download label" at bounding box center [821, 345] width 102 height 29
